Goal: Information Seeking & Learning: Learn about a topic

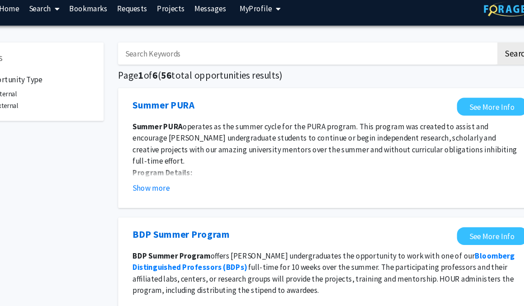
scroll to position [0, 19]
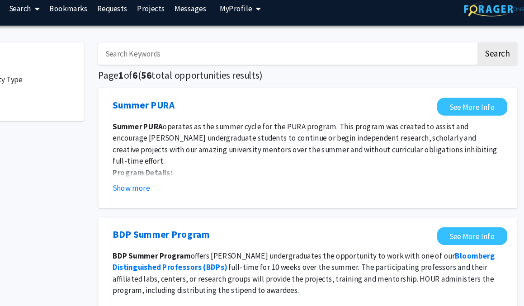
click at [163, 192] on fg-opportunity "Summer PURA See More Info Summer PURA operates as the summer cycle for the PURA…" at bounding box center [320, 147] width 375 height 95
click at [161, 182] on button "Show more" at bounding box center [154, 185] width 35 height 11
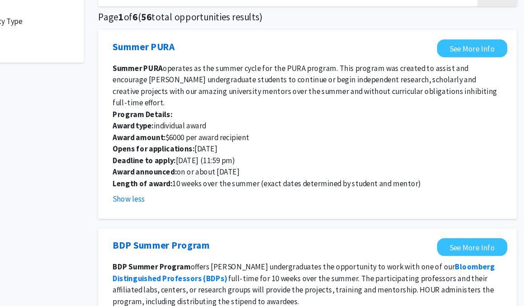
scroll to position [179, 19]
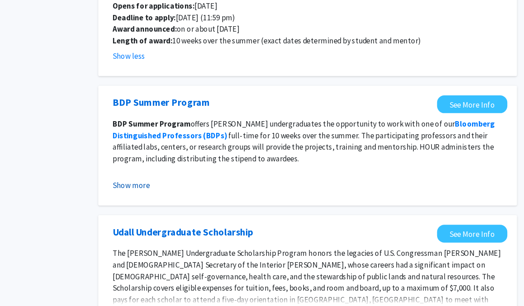
click at [164, 187] on button "Show more" at bounding box center [154, 192] width 35 height 11
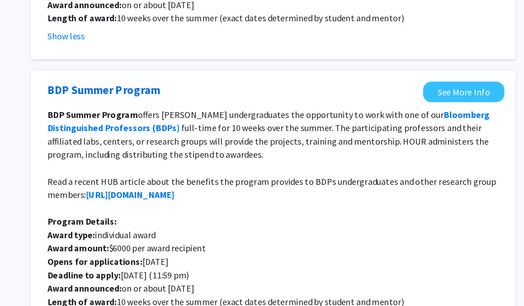
drag, startPoint x: 286, startPoint y: 157, endPoint x: 286, endPoint y: 114, distance: 43.4
click at [286, 114] on fg-opportunity "BDP Summer Program  See More Info BDP Summer Program offers [PERSON_NAME] under…" at bounding box center [320, 215] width 375 height 214
click at [286, 114] on div "BDP Summer Program" at bounding box center [287, 116] width 309 height 17
click at [280, 113] on div "BDP Summer Program" at bounding box center [287, 116] width 309 height 17
drag, startPoint x: 280, startPoint y: 113, endPoint x: 295, endPoint y: 182, distance: 70.8
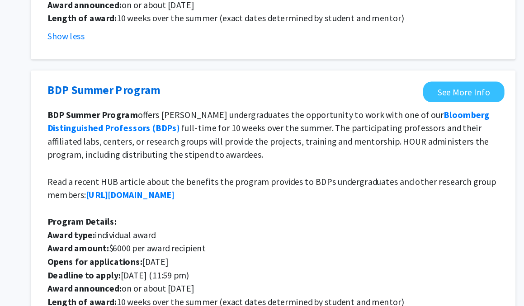
click at [295, 182] on fg-opportunity "BDP Summer Program  See More Info BDP Summer Program offers [PERSON_NAME] under…" at bounding box center [320, 215] width 375 height 214
click at [295, 184] on p "Read a recent HUB article about the benefits the program provides to BDPs under…" at bounding box center [320, 195] width 366 height 22
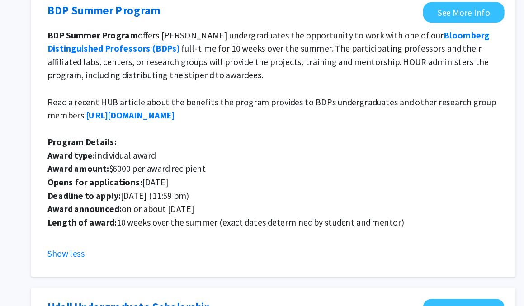
drag, startPoint x: 237, startPoint y: 165, endPoint x: 419, endPoint y: 225, distance: 191.9
click at [419, 225] on div "BDP Summer Program offers [PERSON_NAME] undergraduates the opportunity to work …" at bounding box center [320, 167] width 366 height 174
click at [419, 232] on p "Length of award: 10 weeks over the summer (exact dates determined by student an…" at bounding box center [320, 237] width 366 height 11
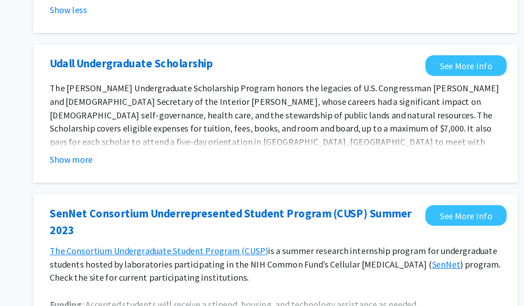
scroll to position [431, 18]
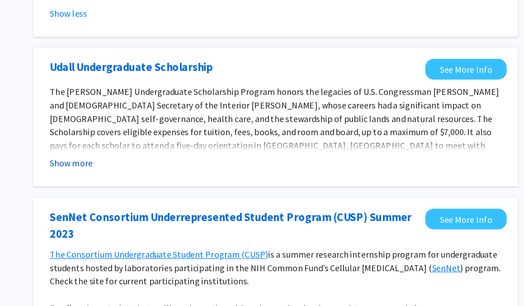
click at [167, 176] on button "Show more" at bounding box center [155, 181] width 35 height 11
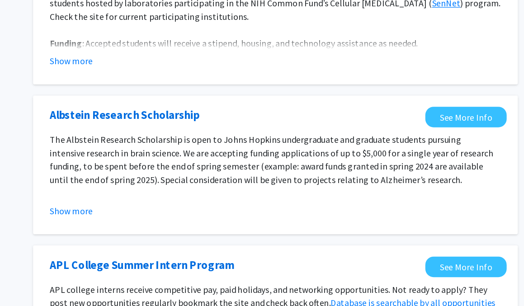
scroll to position [752, 18]
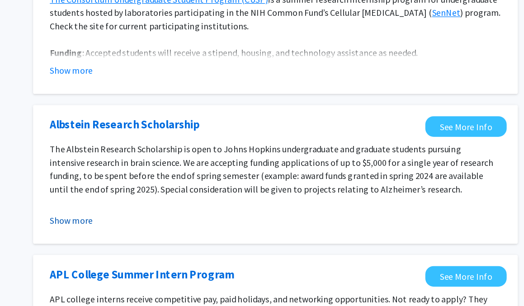
click at [166, 174] on button "Show more" at bounding box center [155, 179] width 35 height 11
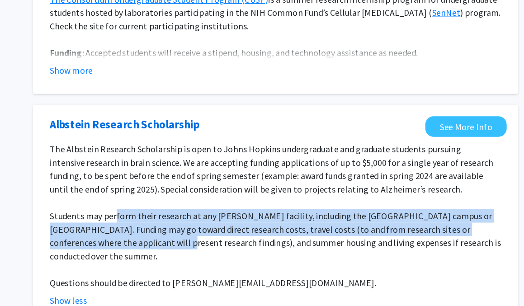
drag, startPoint x: 190, startPoint y: 153, endPoint x: 198, endPoint y: 179, distance: 27.3
click at [198, 179] on p "Students may perform their research at any [PERSON_NAME] facility, including th…" at bounding box center [321, 191] width 366 height 43
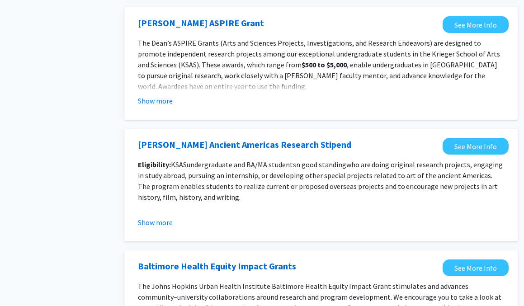
scroll to position [1060, 18]
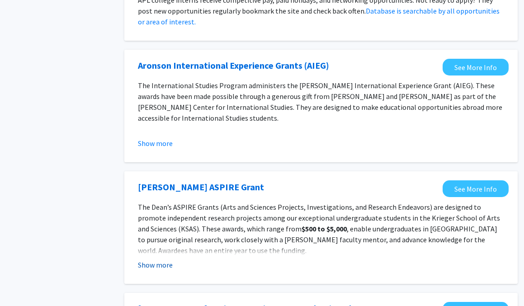
click at [166, 260] on button "Show more" at bounding box center [155, 265] width 35 height 11
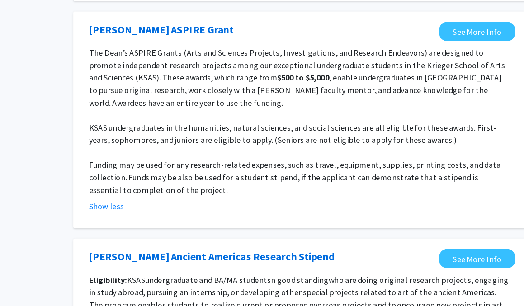
scroll to position [1182, 19]
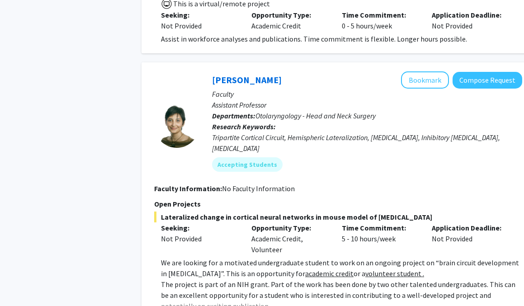
scroll to position [938, 19]
